Goal: Find specific page/section: Find specific page/section

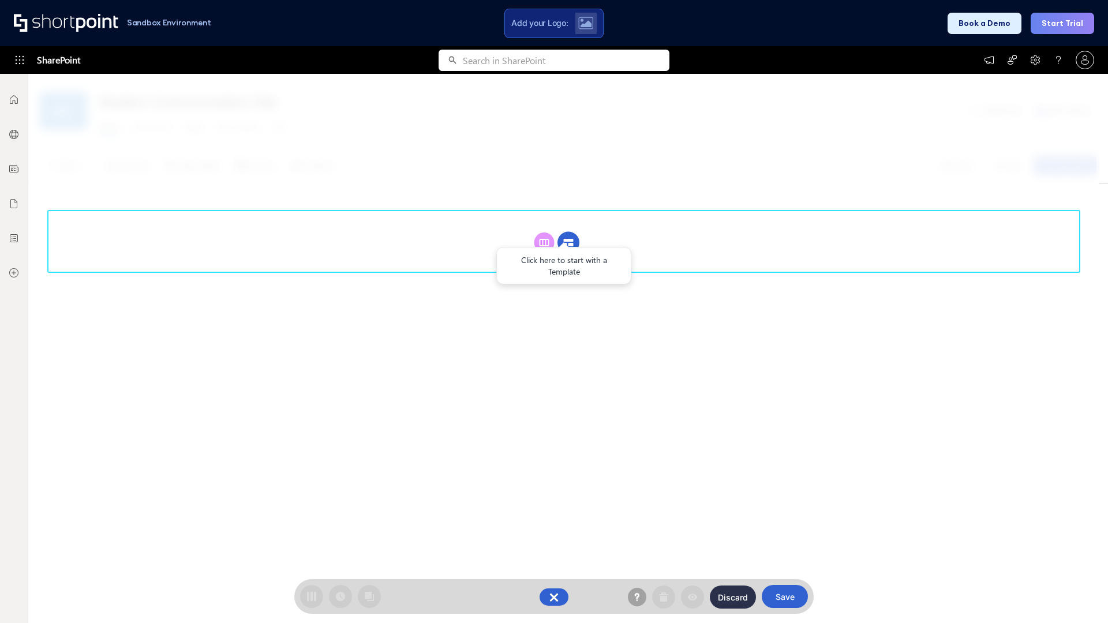
click at [568, 242] on circle at bounding box center [568, 243] width 22 height 22
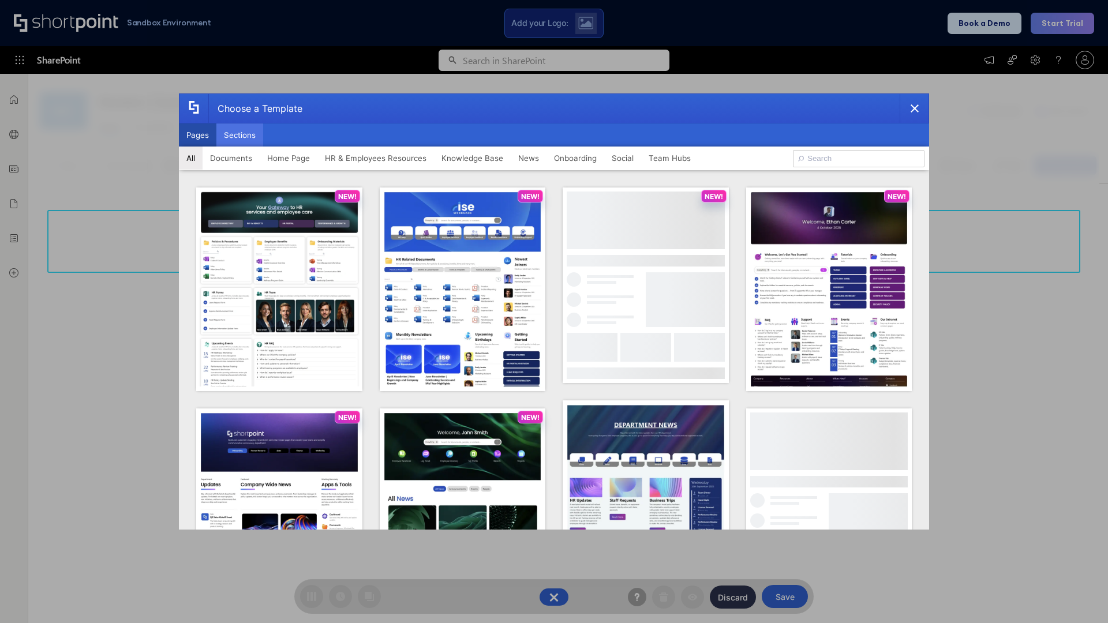
click at [239, 135] on button "Sections" at bounding box center [239, 134] width 47 height 23
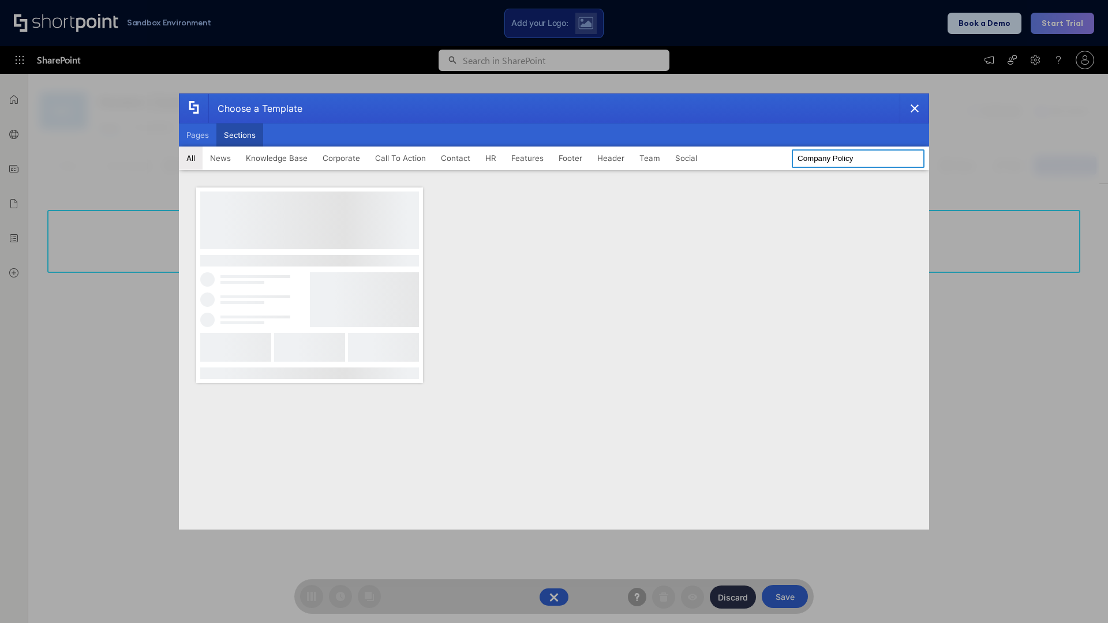
type input "Company Policy"
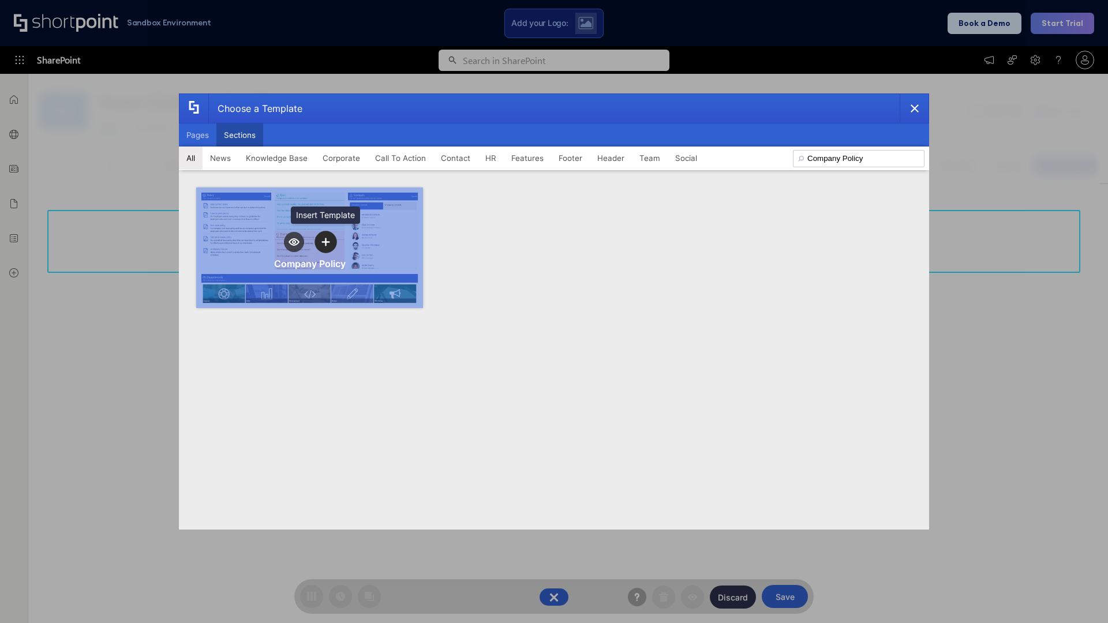
click at [325, 242] on icon "template selector" at bounding box center [325, 242] width 8 height 8
